Goal: Task Accomplishment & Management: Check status

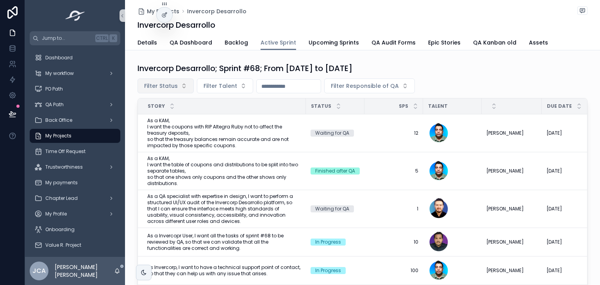
scroll to position [37, 0]
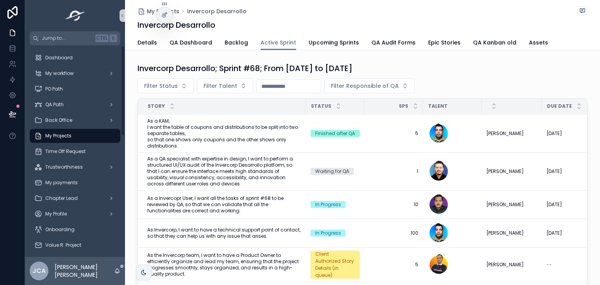
click at [94, 132] on div "My Projects" at bounding box center [74, 136] width 81 height 12
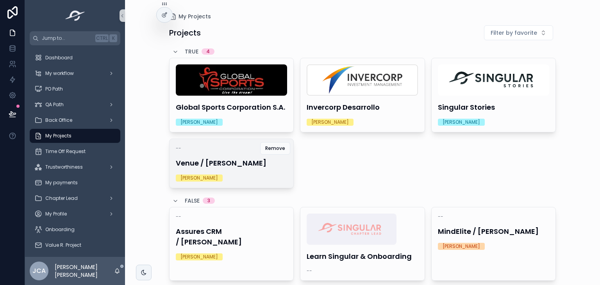
click at [236, 168] on div "-- Venue / [PERSON_NAME] [PERSON_NAME]" at bounding box center [231, 163] width 124 height 49
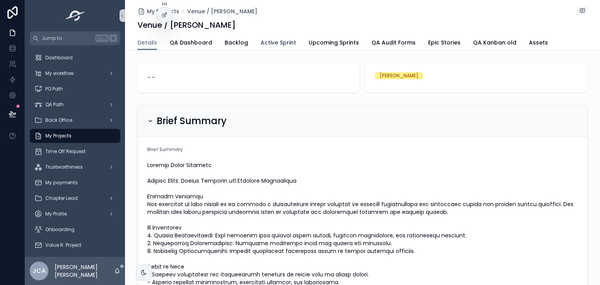
click at [265, 39] on span "Active Sprint" at bounding box center [278, 43] width 36 height 8
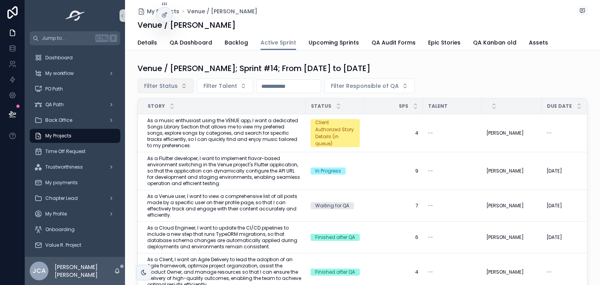
click at [162, 91] on button "Filter Status" at bounding box center [165, 85] width 56 height 15
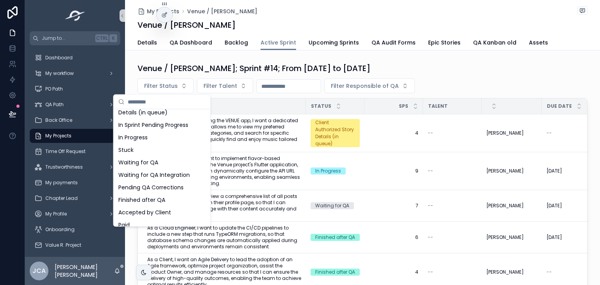
scroll to position [71, 0]
click at [142, 162] on div "Waiting for QA" at bounding box center [162, 161] width 94 height 12
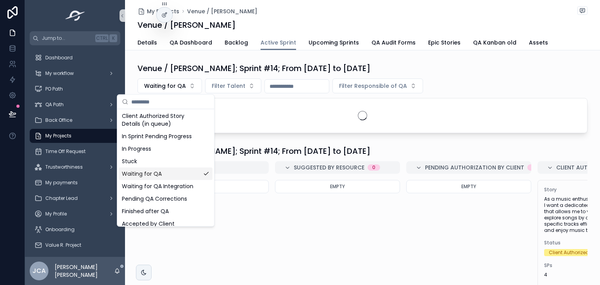
scroll to position [84, 0]
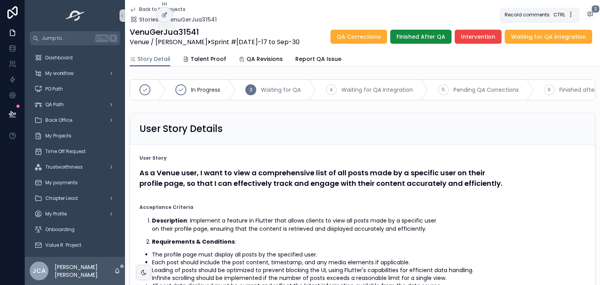
click at [588, 12] on icon "scrollable content" at bounding box center [590, 14] width 5 height 4
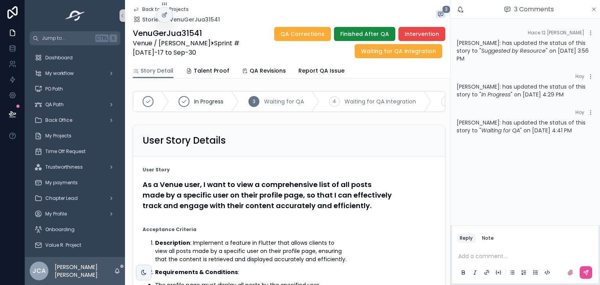
click at [595, 8] on icon "scrollable content" at bounding box center [593, 9] width 3 height 3
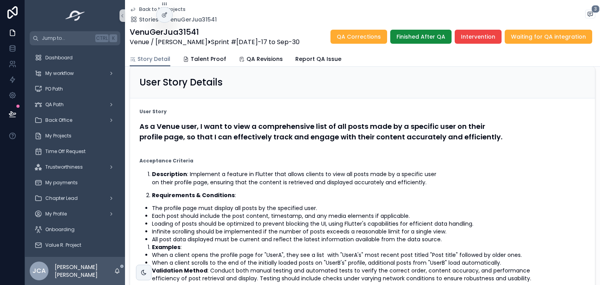
scroll to position [47, 0]
click at [587, 13] on icon "scrollable content" at bounding box center [590, 14] width 6 height 6
